Goal: Understand process/instructions

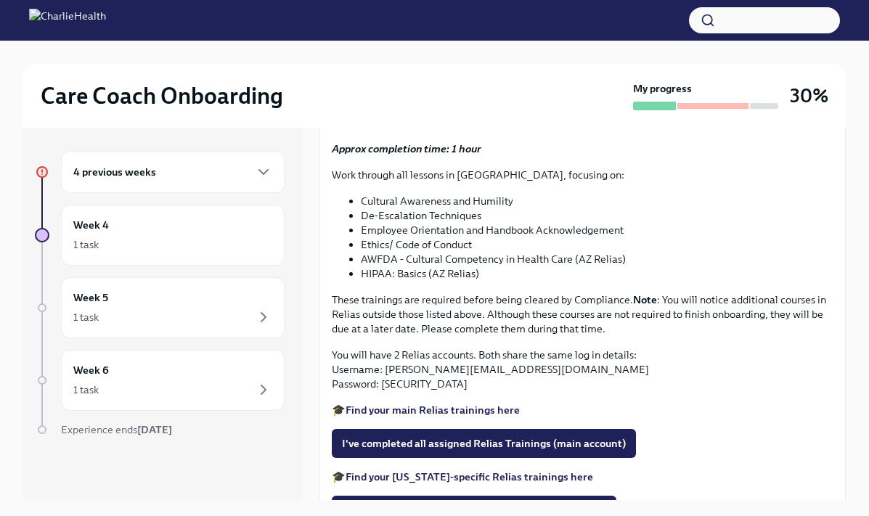
scroll to position [987, 0]
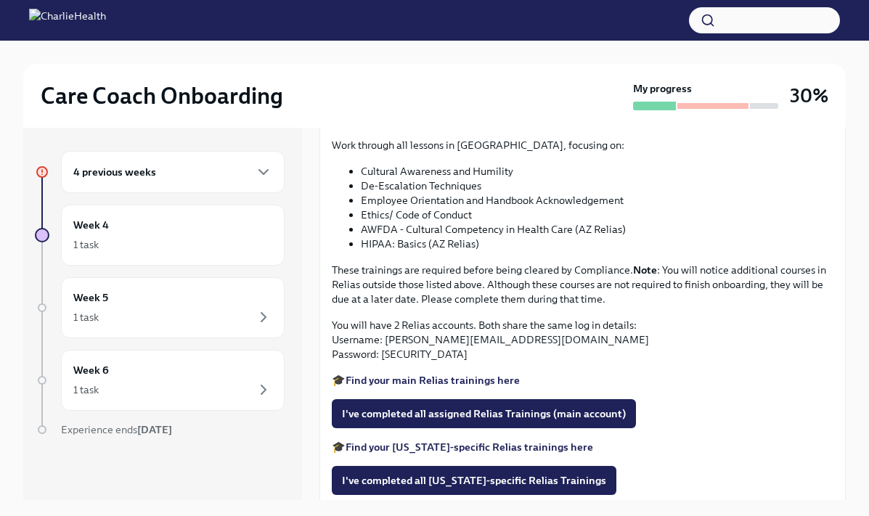
click at [495, 52] on span "Upload CPR/First Aid Training Certificate" at bounding box center [448, 44] width 213 height 15
click at [0, 0] on input "Upload CPR/First Aid Training Certificate" at bounding box center [0, 0] width 0 height 0
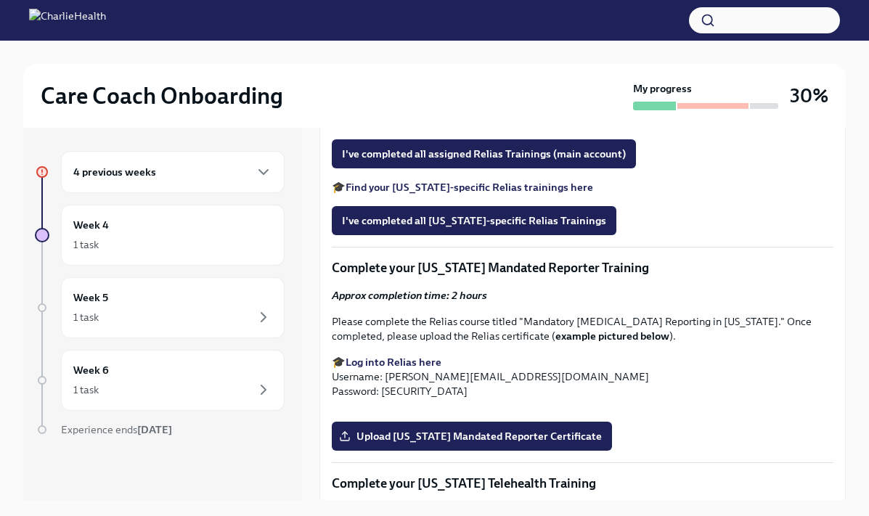
scroll to position [1241, 0]
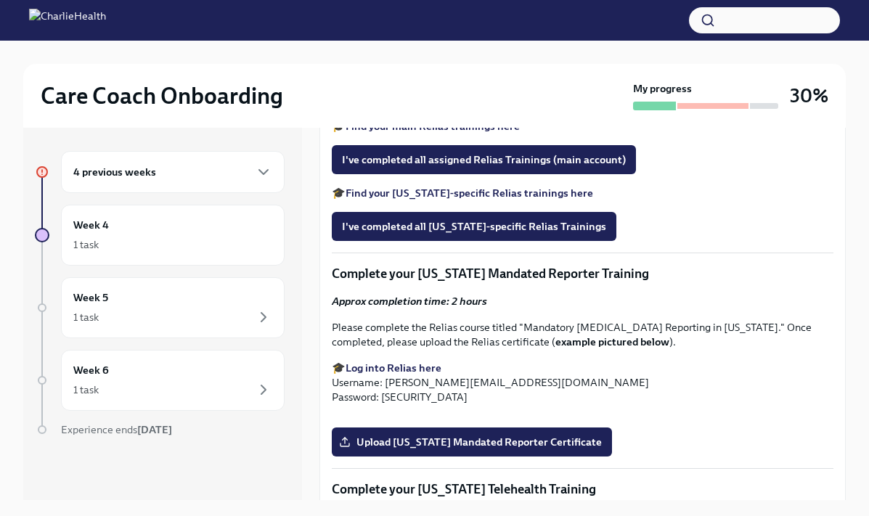
click at [437, 133] on strong "Find your main Relias trainings here" at bounding box center [433, 126] width 174 height 13
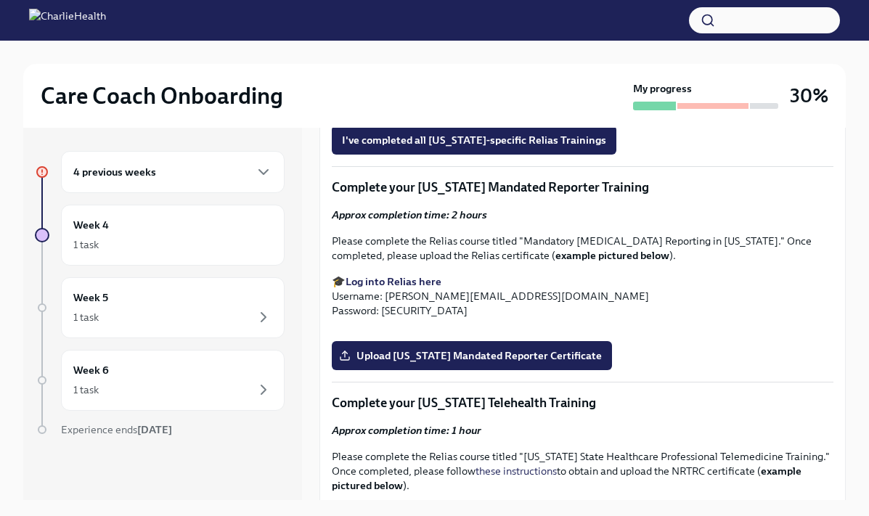
scroll to position [1324, 0]
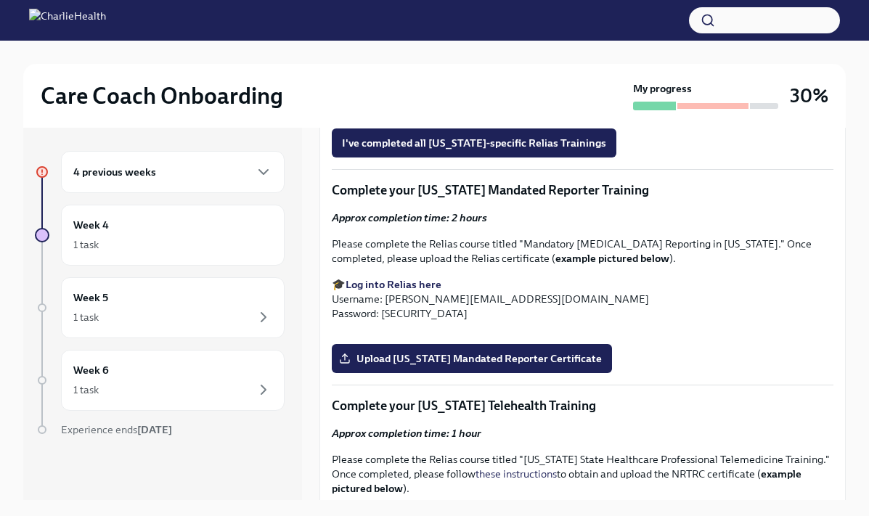
click at [467, 49] on strong "Find your main Relias trainings here" at bounding box center [433, 42] width 174 height 13
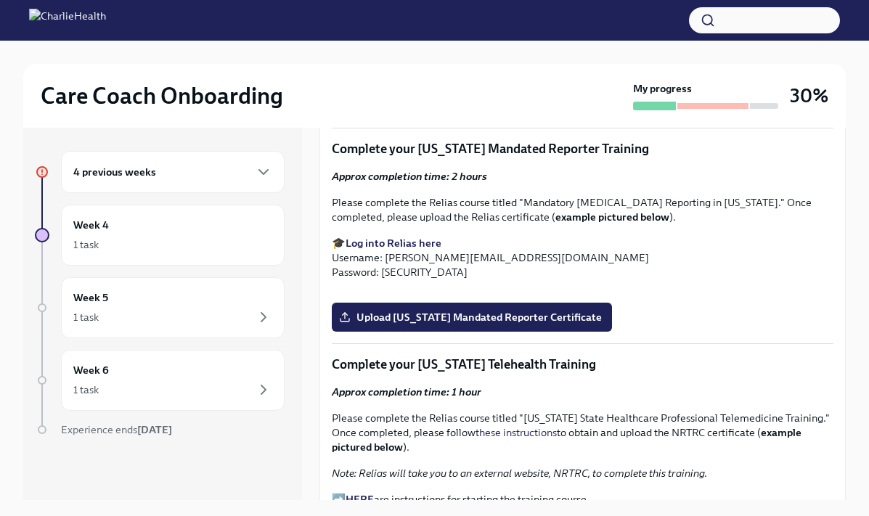
scroll to position [1367, 0]
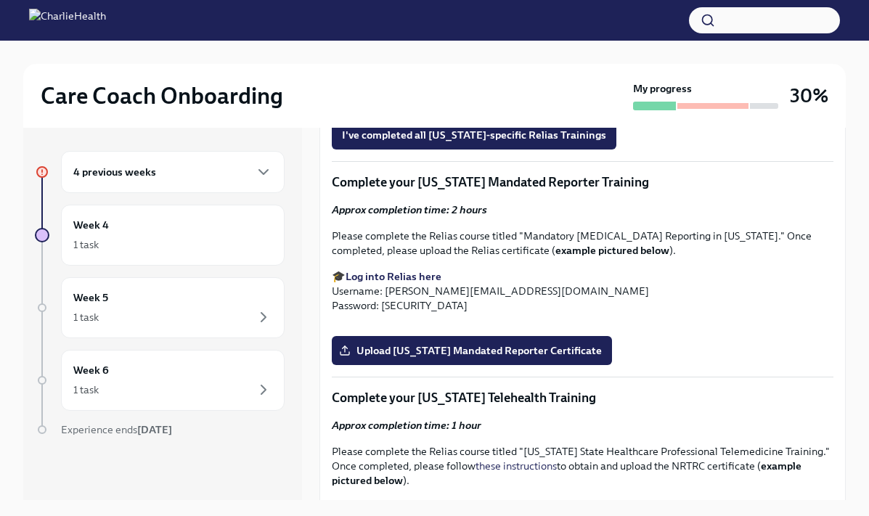
scroll to position [1332, 0]
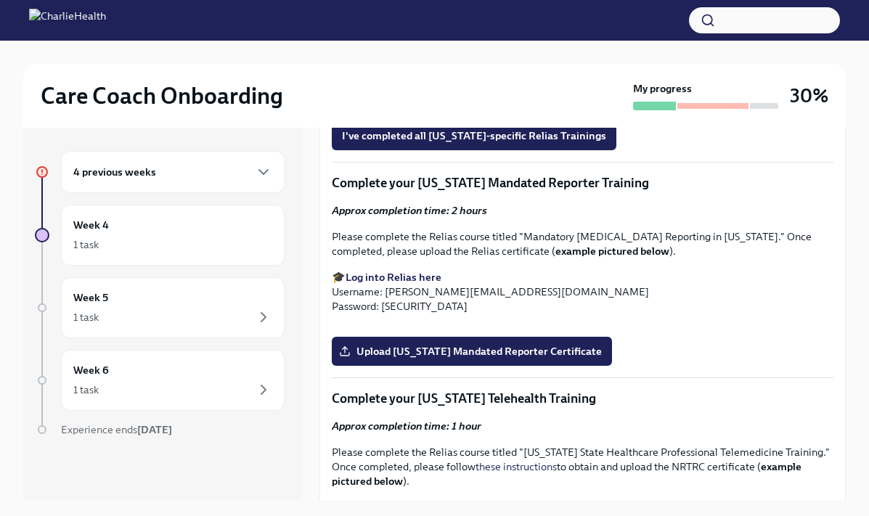
click at [484, 42] on strong "Find your main Relias trainings here" at bounding box center [433, 35] width 174 height 13
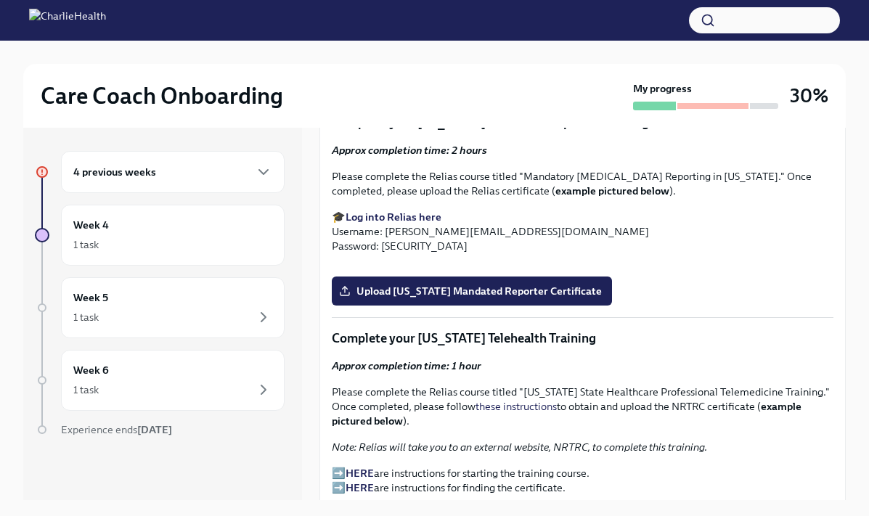
scroll to position [1394, 0]
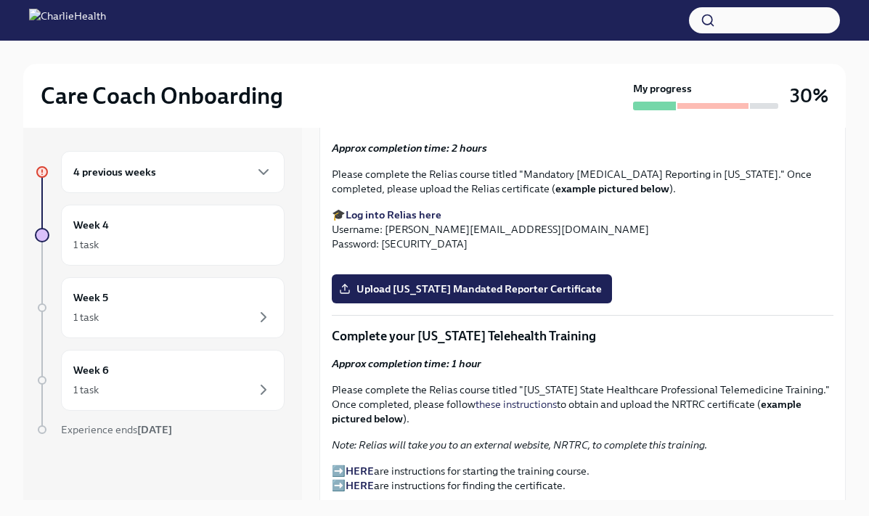
click at [503, 46] on strong "Find your [US_STATE]-specific Relias trainings here" at bounding box center [470, 39] width 248 height 13
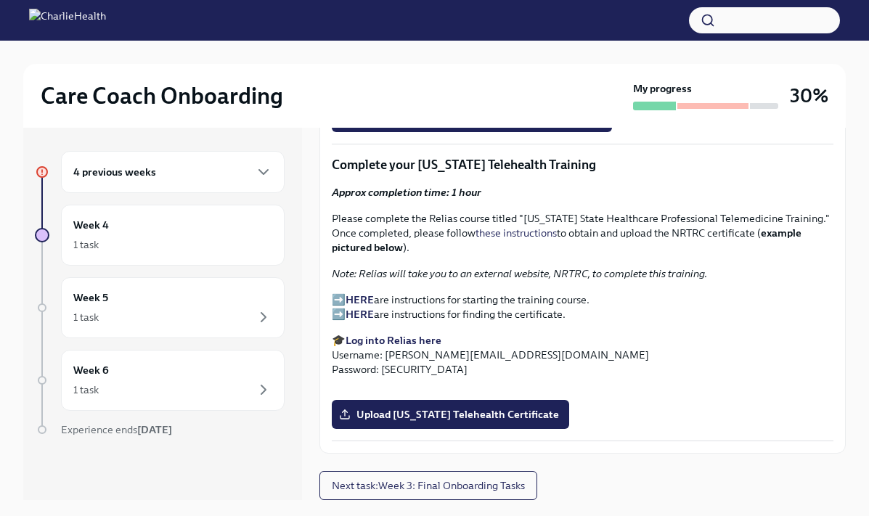
scroll to position [1586, 0]
click at [408, 50] on strong "Log into Relias here" at bounding box center [394, 43] width 96 height 13
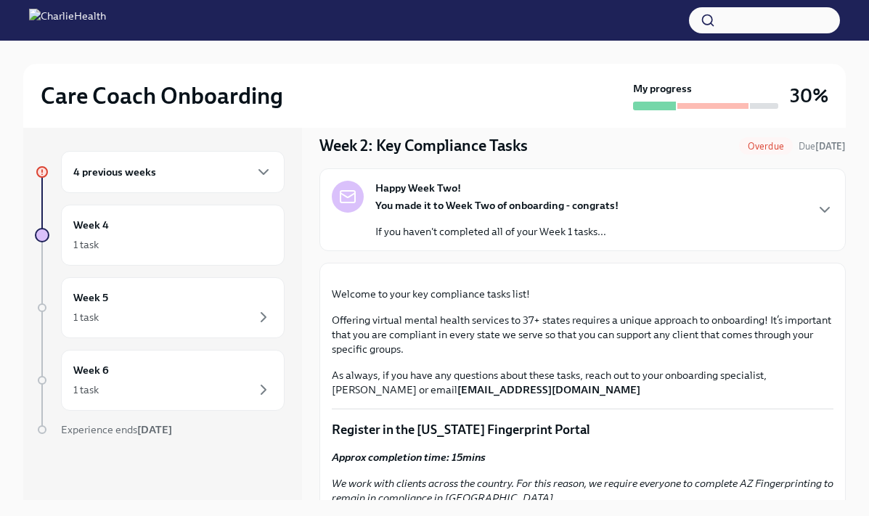
scroll to position [0, 0]
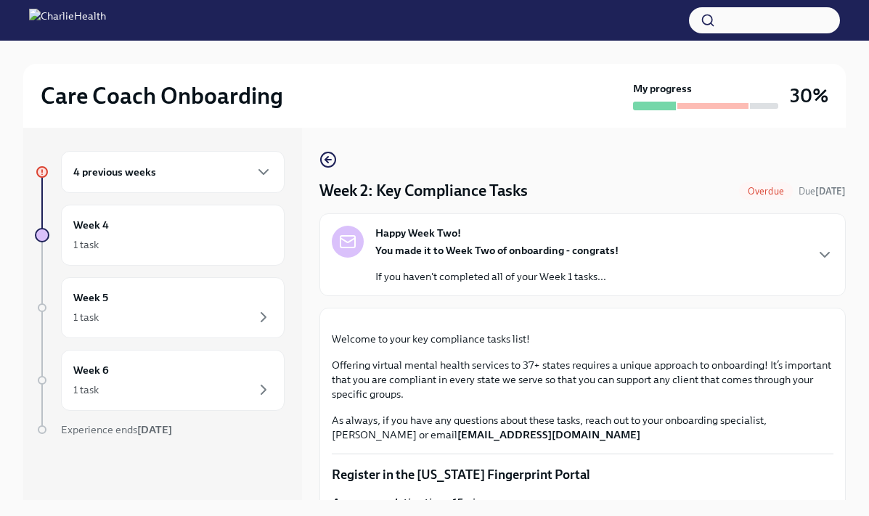
click at [652, 252] on div "Happy Week Two! You made it to Week Two of onboarding - congrats! If you haven'…" at bounding box center [583, 255] width 502 height 58
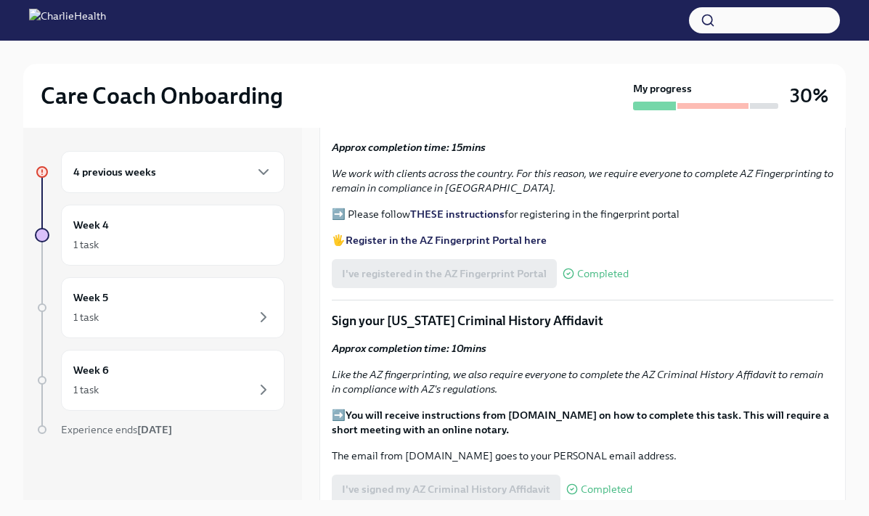
scroll to position [591, 0]
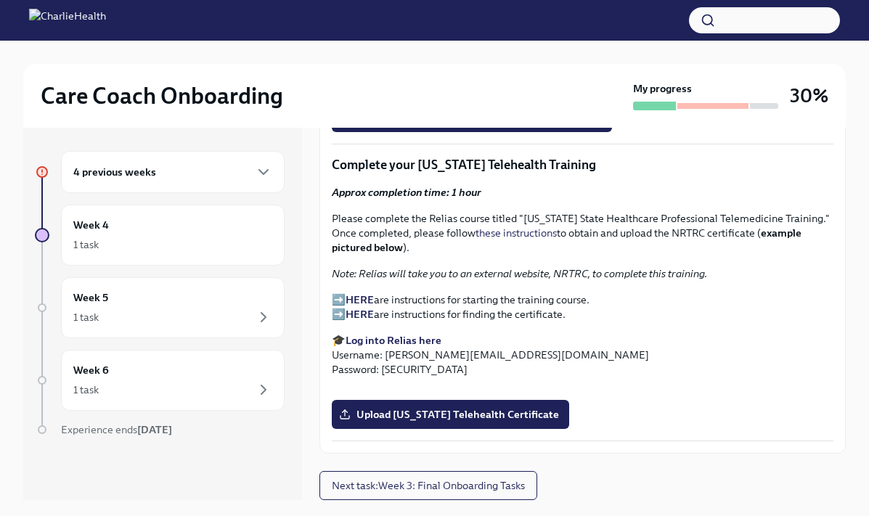
scroll to position [1975, 0]
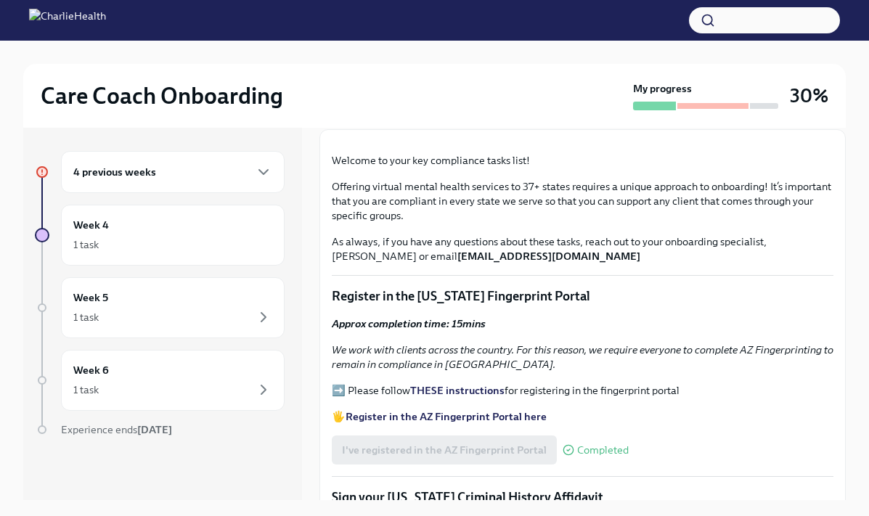
scroll to position [0, 0]
